Goal: Find specific page/section: Find specific page/section

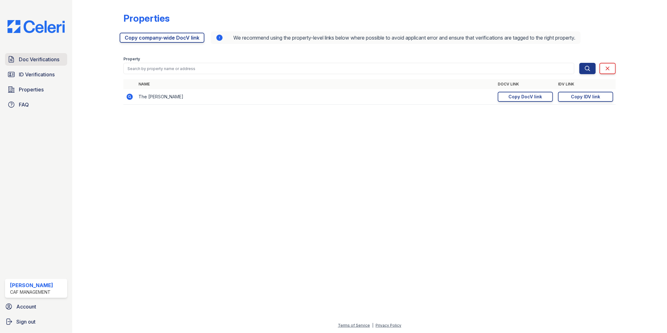
click at [19, 60] on span "Doc Verifications" at bounding box center [39, 60] width 41 height 8
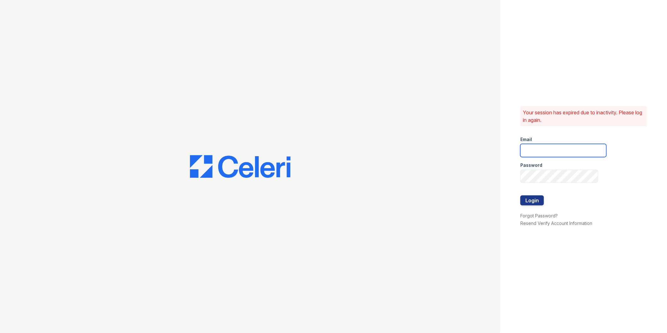
type input "marion1@cafmanagement.com"
drag, startPoint x: 525, startPoint y: 200, endPoint x: 505, endPoint y: 194, distance: 20.9
click at [523, 200] on button "Login" at bounding box center [533, 200] width 24 height 10
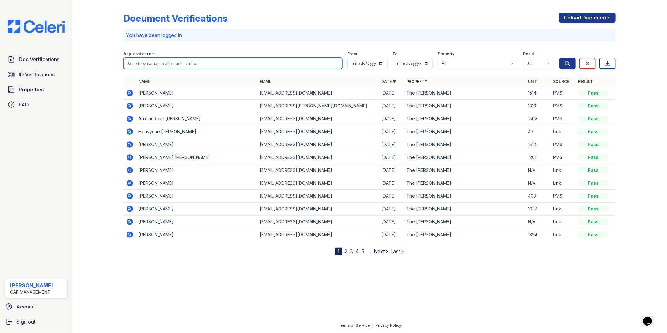
click at [194, 67] on input "search" at bounding box center [232, 63] width 219 height 11
type input "[PERSON_NAME]"
click at [560, 58] on button "Search" at bounding box center [568, 63] width 16 height 11
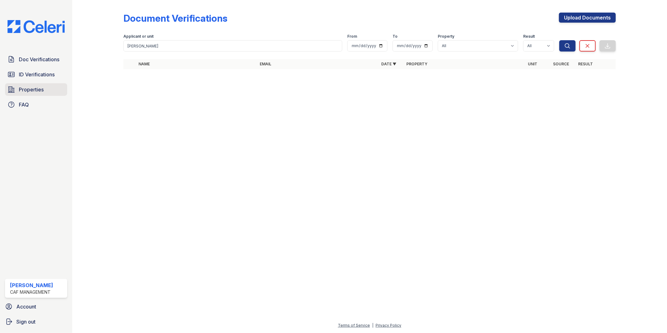
click at [39, 90] on span "Properties" at bounding box center [31, 90] width 25 height 8
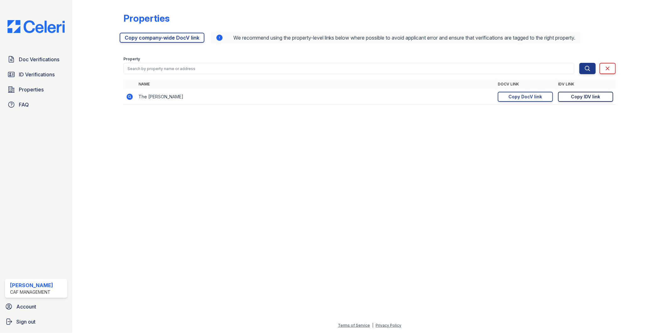
click at [590, 97] on div "Copy IDV link" at bounding box center [586, 97] width 29 height 6
